Goal: Information Seeking & Learning: Learn about a topic

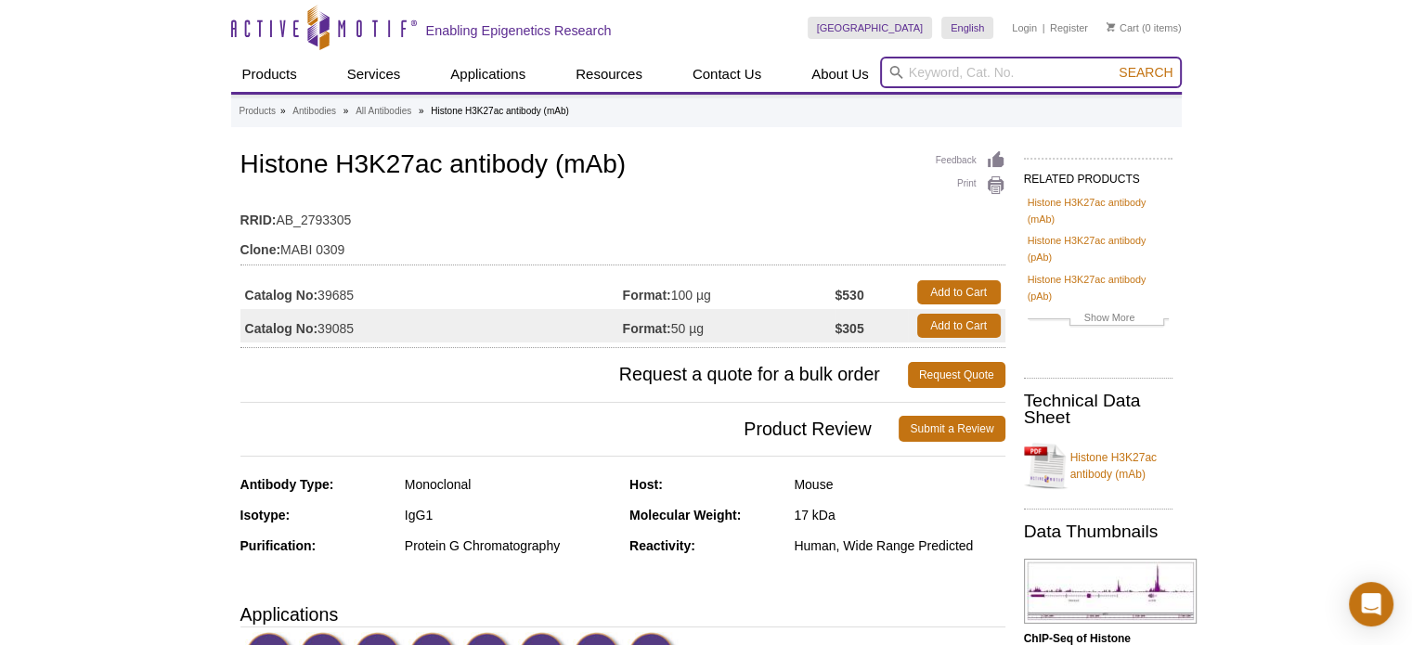
click at [1028, 65] on input "search" at bounding box center [1031, 73] width 302 height 32
type input "sortase"
click at [1113, 64] on button "Search" at bounding box center [1145, 72] width 65 height 17
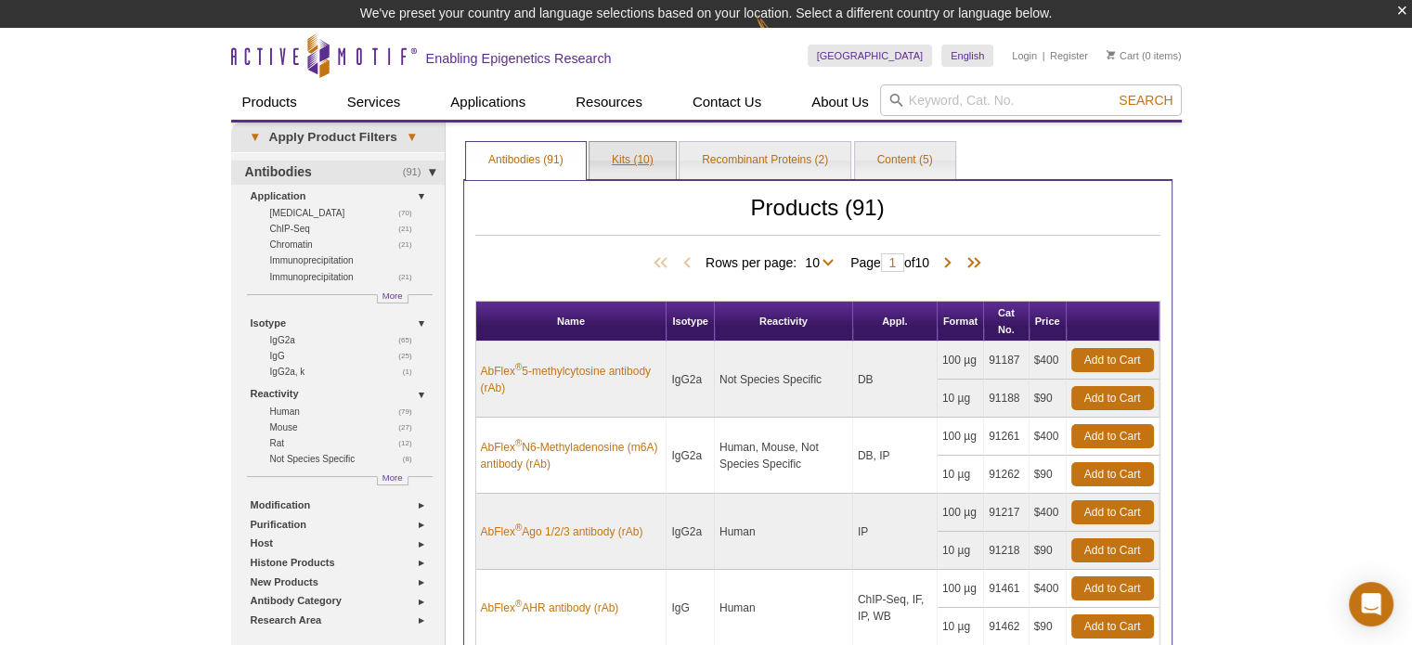
click at [645, 163] on link "Kits (10)" at bounding box center [632, 160] width 86 height 37
